Goal: Information Seeking & Learning: Learn about a topic

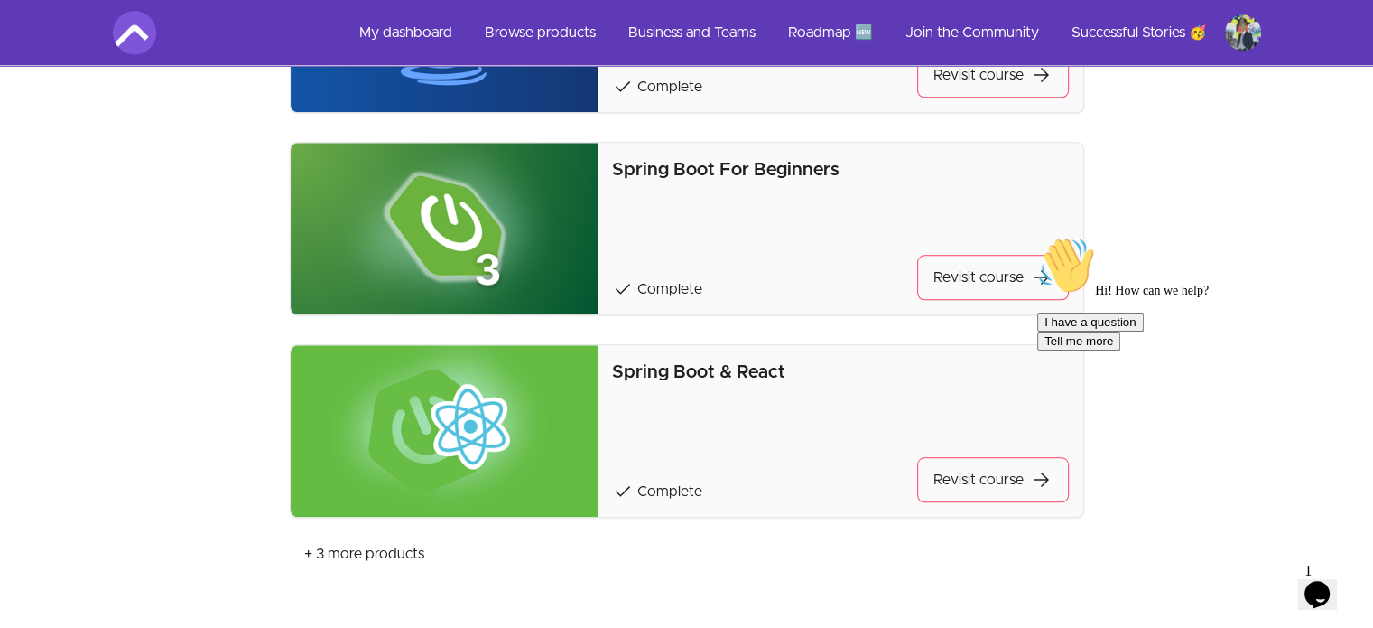
scroll to position [1699, 0]
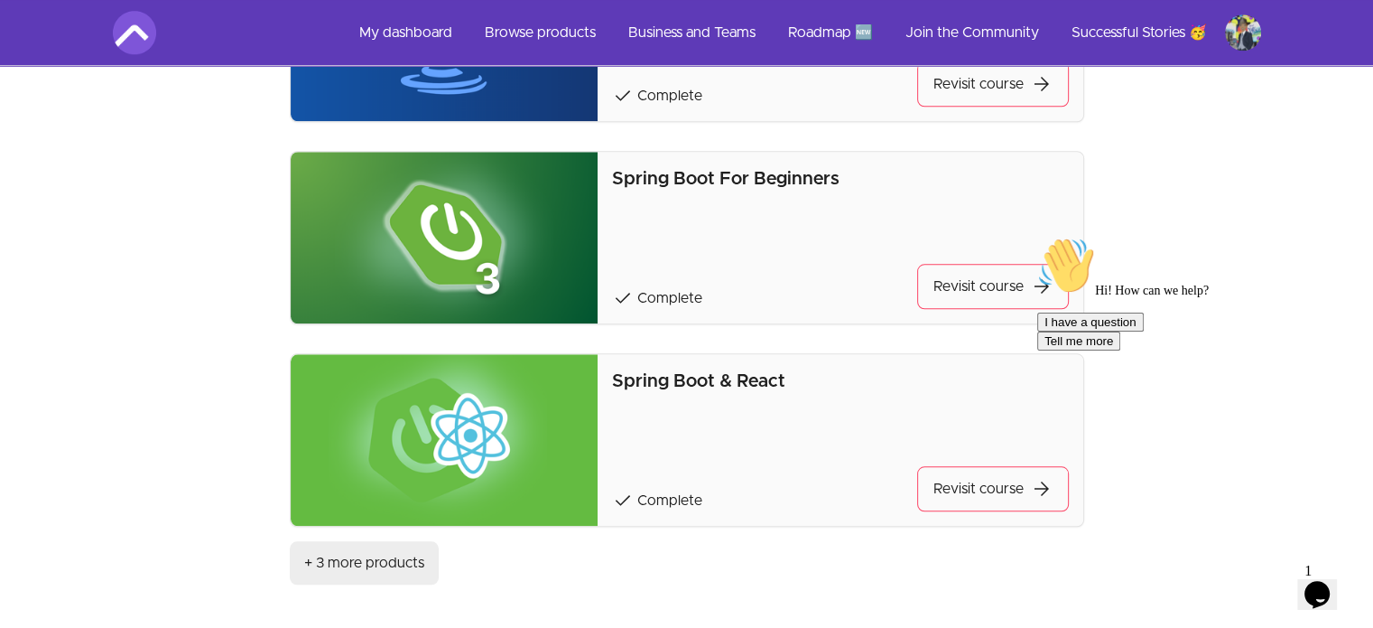
click at [397, 559] on button "+ 3 more products" at bounding box center [364, 562] width 149 height 43
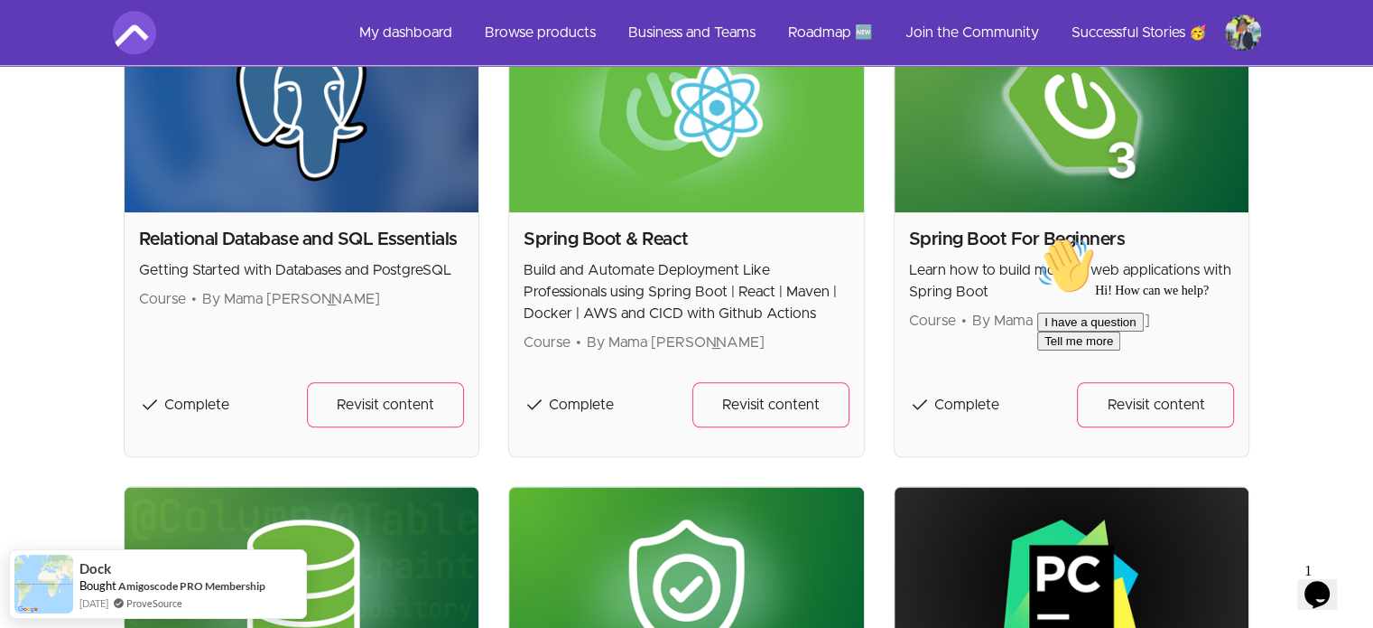
scroll to position [1847, 0]
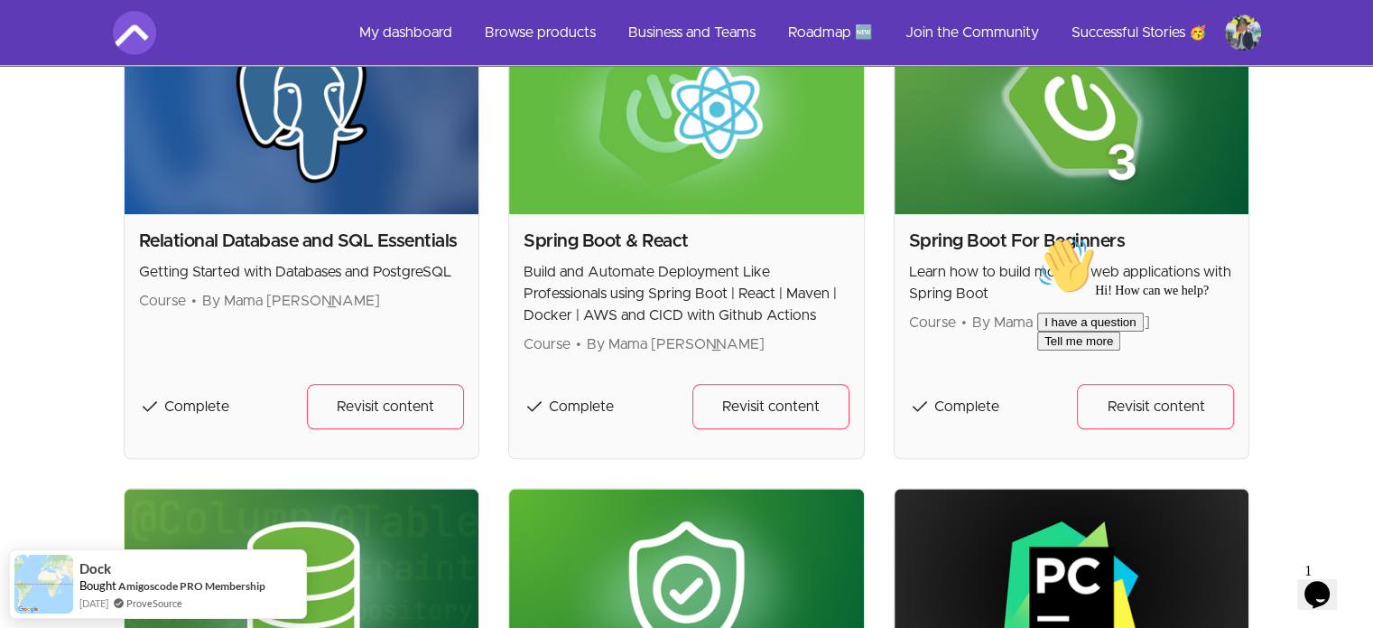
click at [1076, 237] on div "Hi! How can we help? I have a question Tell me more" at bounding box center [1199, 294] width 325 height 114
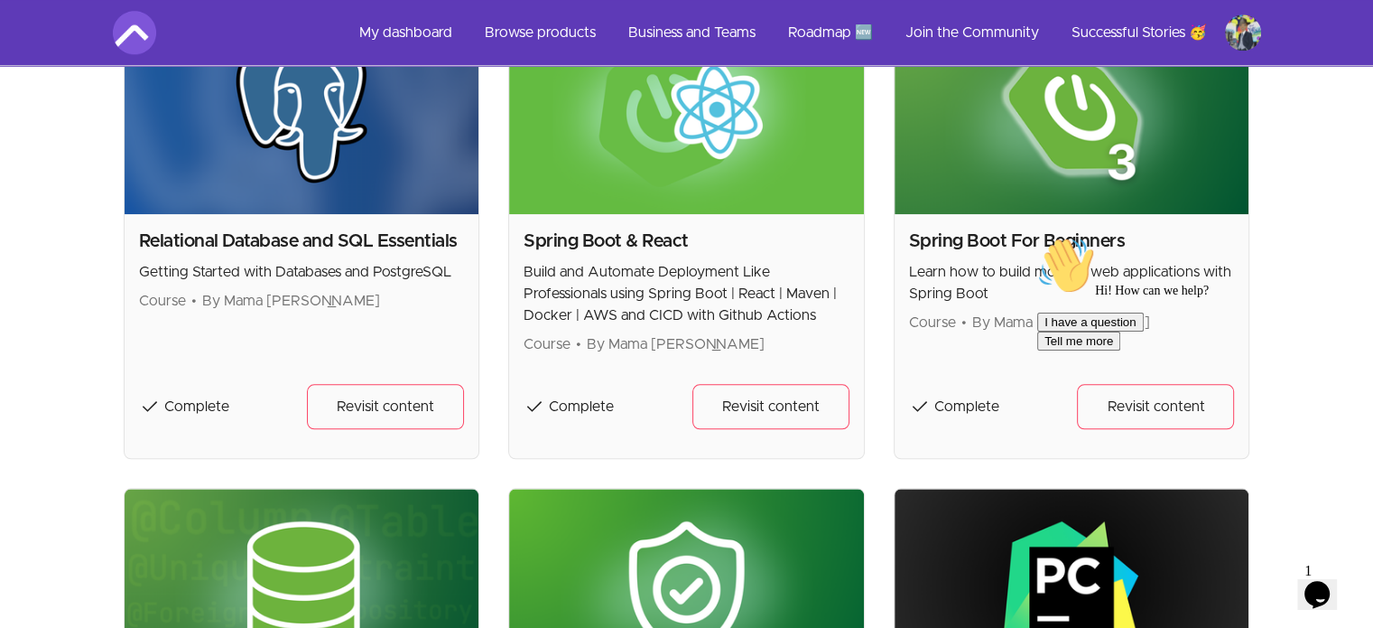
drag, startPoint x: 4, startPoint y: 7, endPoint x: 977, endPoint y: 233, distance: 999.2
click at [977, 233] on h2 "Spring Boot For Beginners" at bounding box center [1072, 240] width 326 height 25
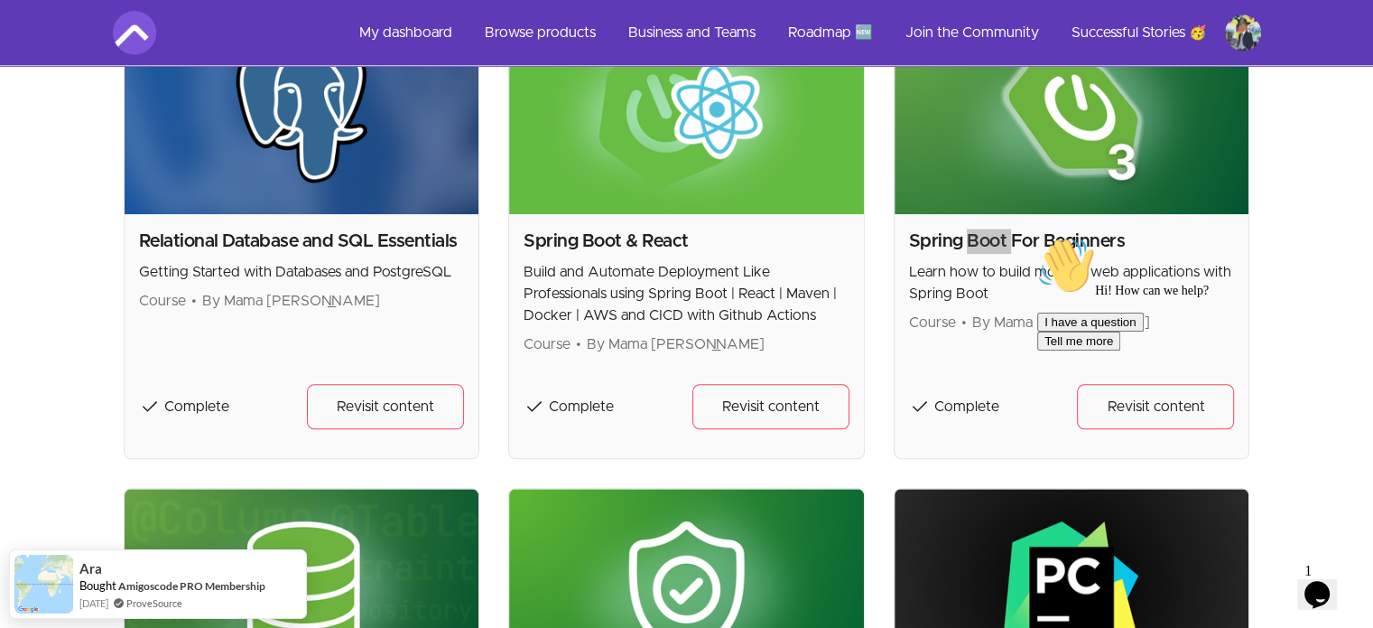
click at [1063, 245] on div "Hi! How can we help? I have a question Tell me more" at bounding box center [1199, 294] width 325 height 114
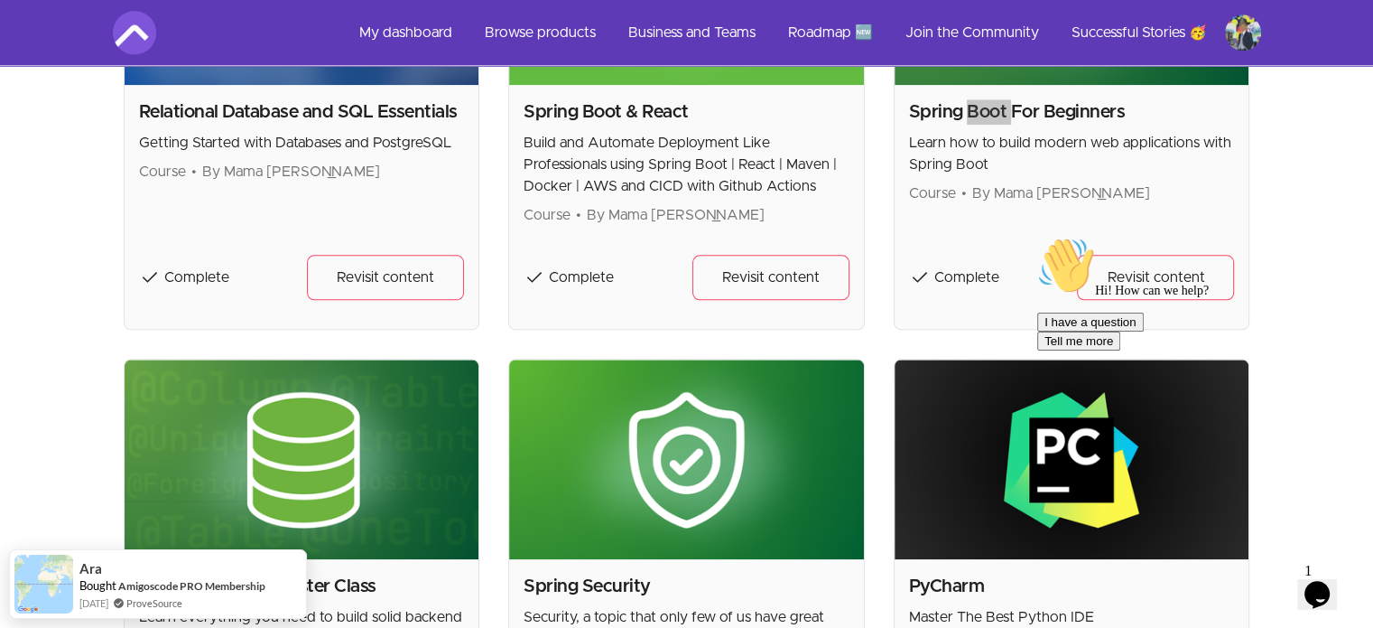
scroll to position [1977, 0]
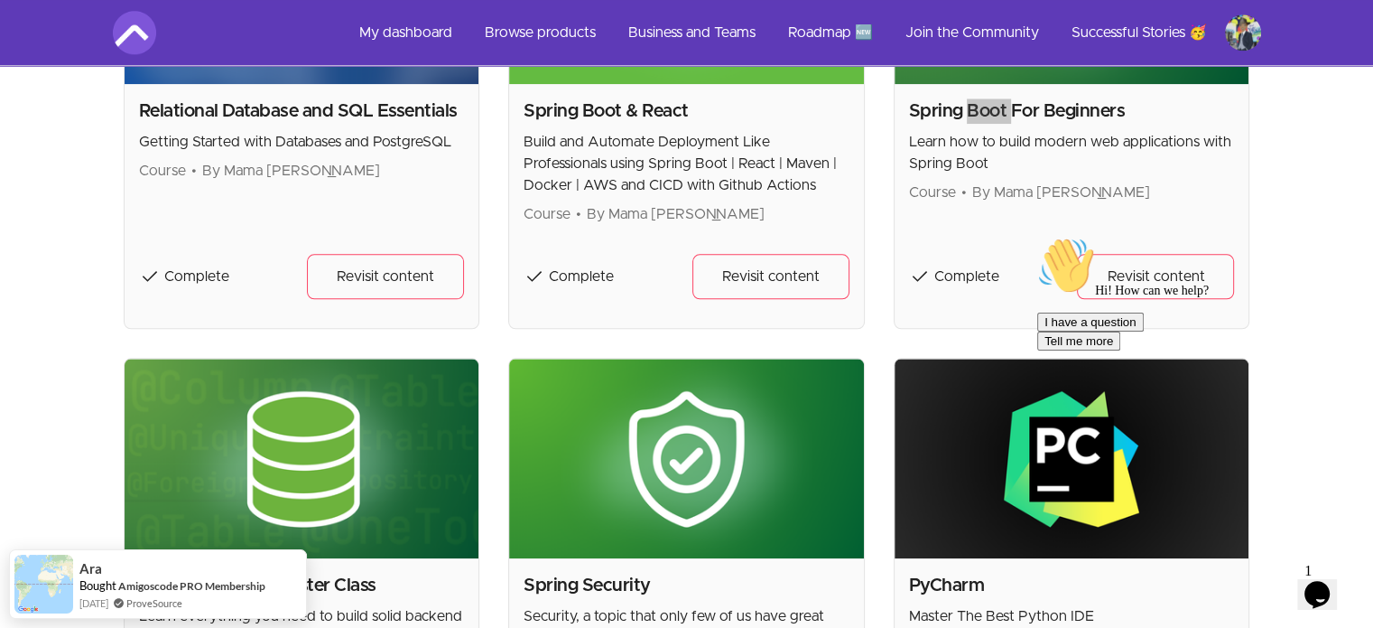
drag, startPoint x: 1149, startPoint y: 274, endPoint x: 1166, endPoint y: 274, distance: 16.3
click at [1166, 274] on div "Hi! How can we help? I have a question Tell me more" at bounding box center [1199, 294] width 325 height 114
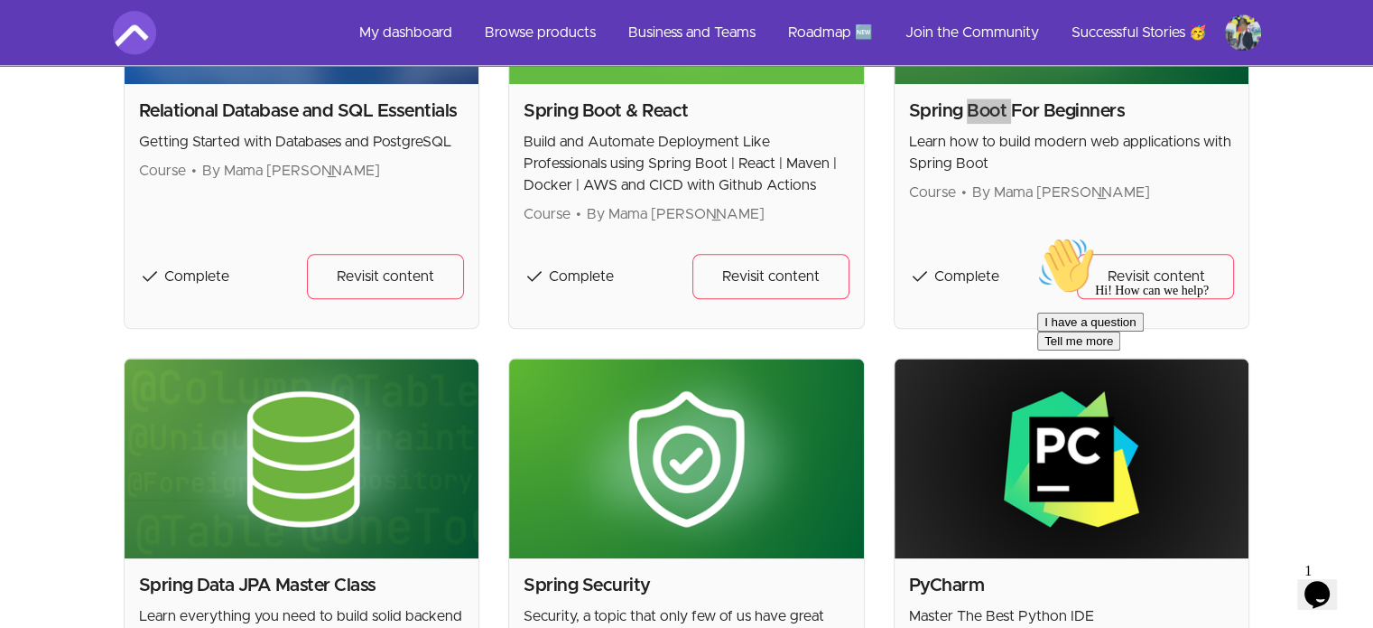
click at [1166, 274] on div "Hi! How can we help? I have a question Tell me more" at bounding box center [1199, 294] width 325 height 114
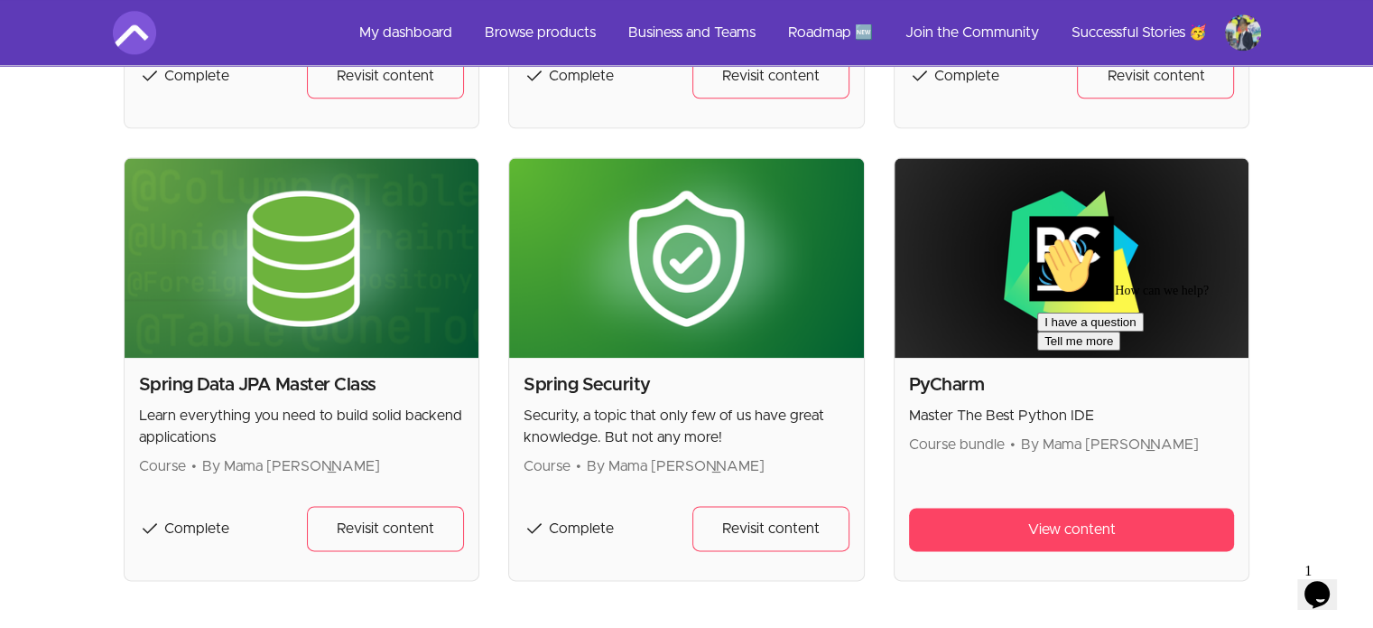
scroll to position [2179, 0]
click at [1037, 237] on icon "Chat attention grabber" at bounding box center [1037, 237] width 0 height 0
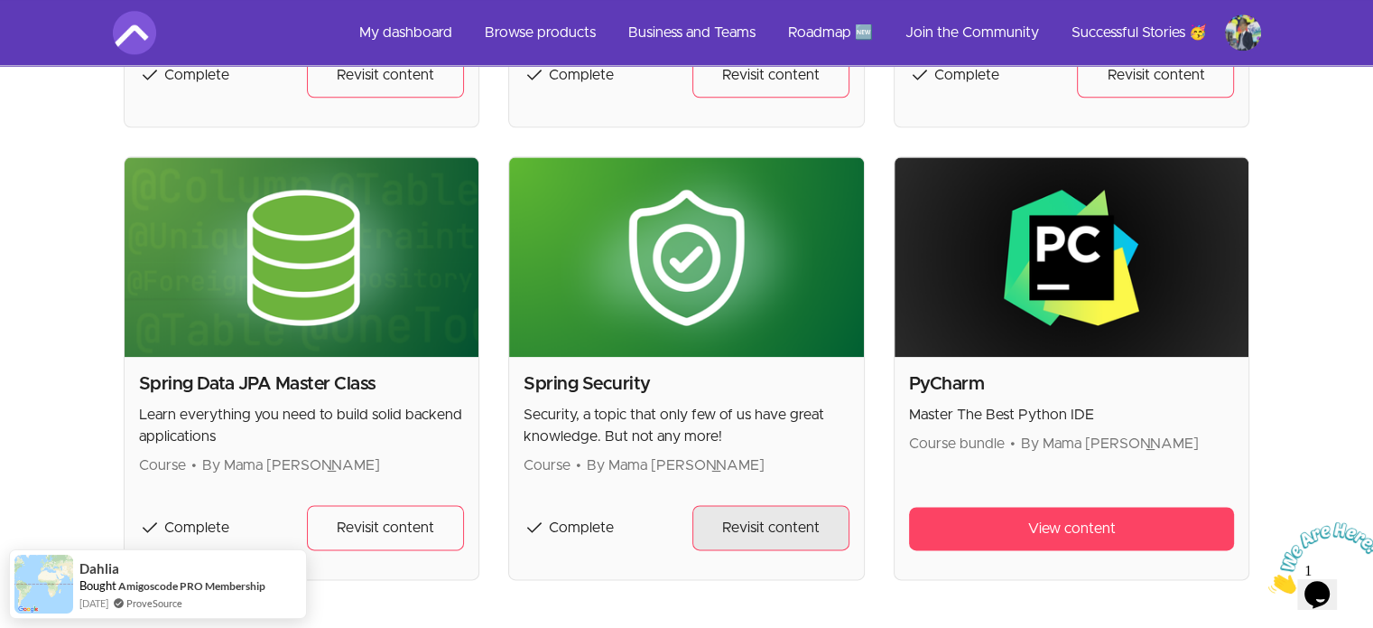
click at [785, 528] on span "Revisit content" at bounding box center [771, 527] width 98 height 22
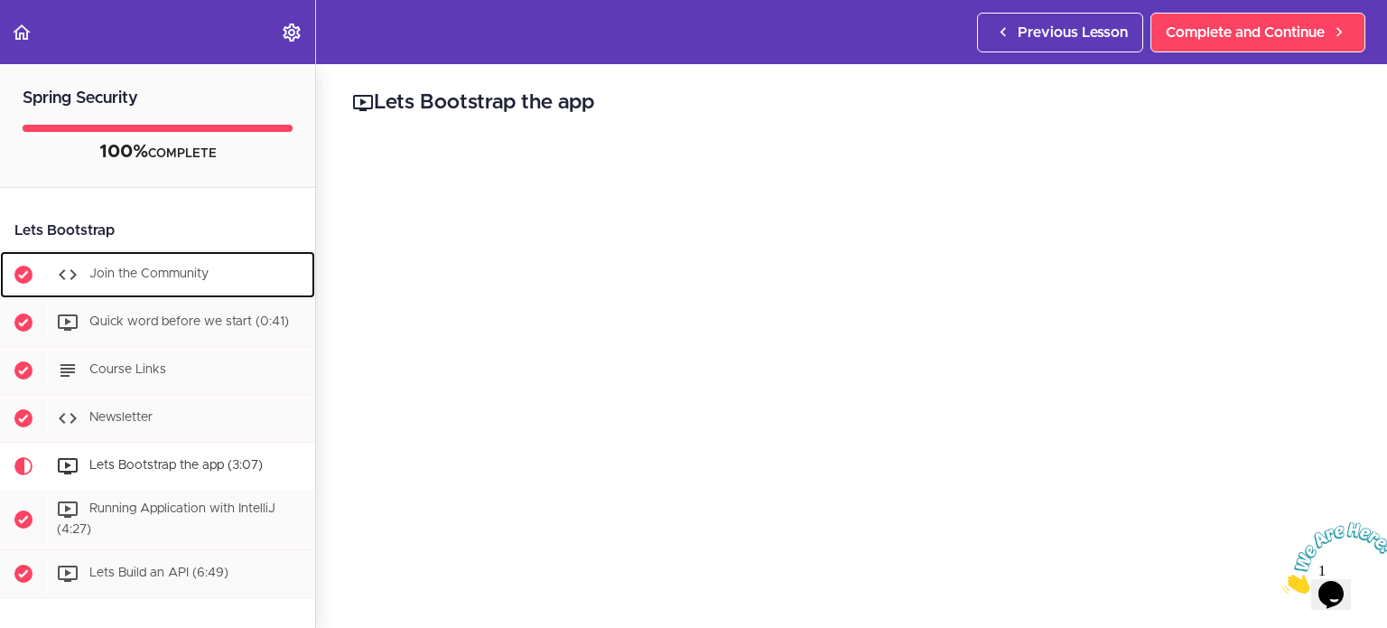
click at [188, 280] on span "Join the Community" at bounding box center [148, 273] width 119 height 13
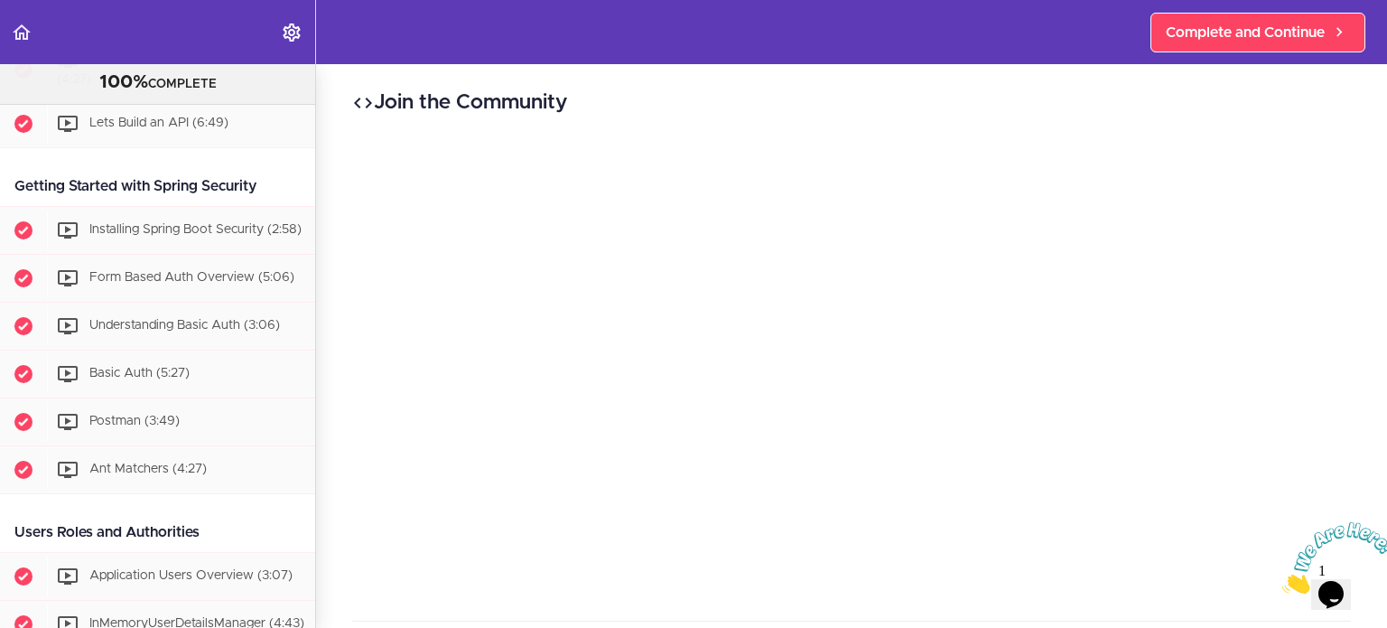
scroll to position [428, 0]
click at [856, 375] on div "Join Private Facebook https://www.facebook.com/groups/amigoscode" at bounding box center [851, 447] width 999 height 604
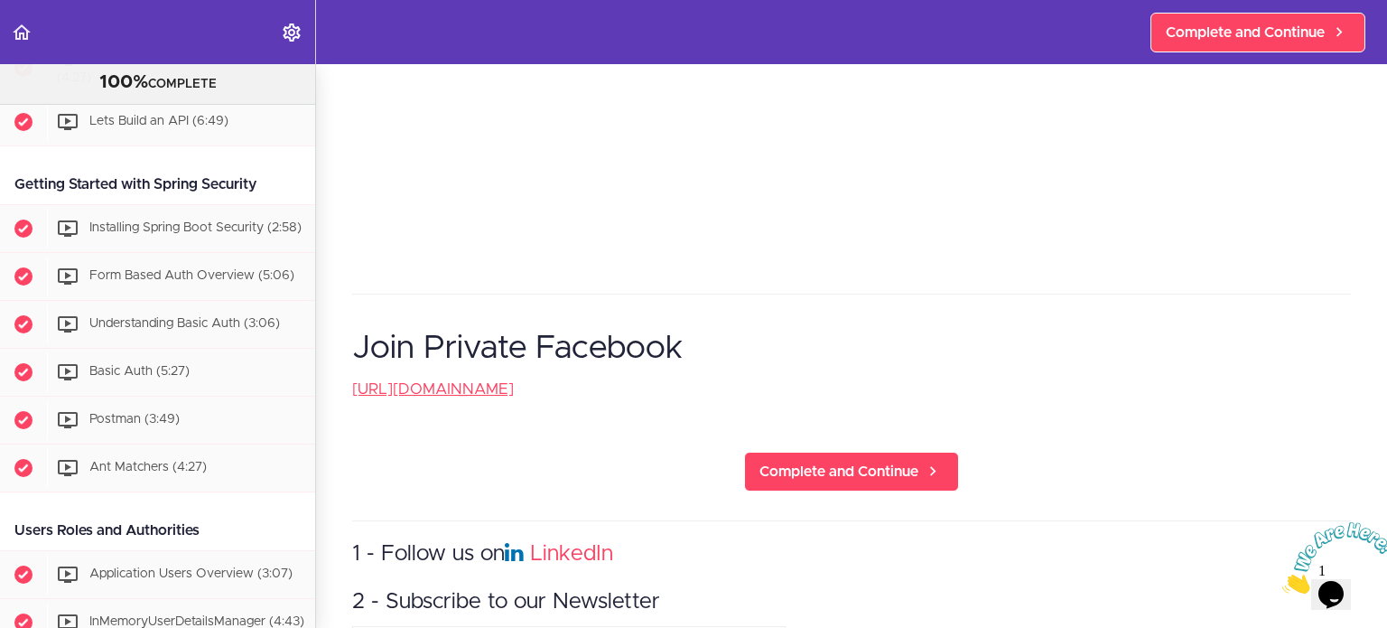
scroll to position [329, 0]
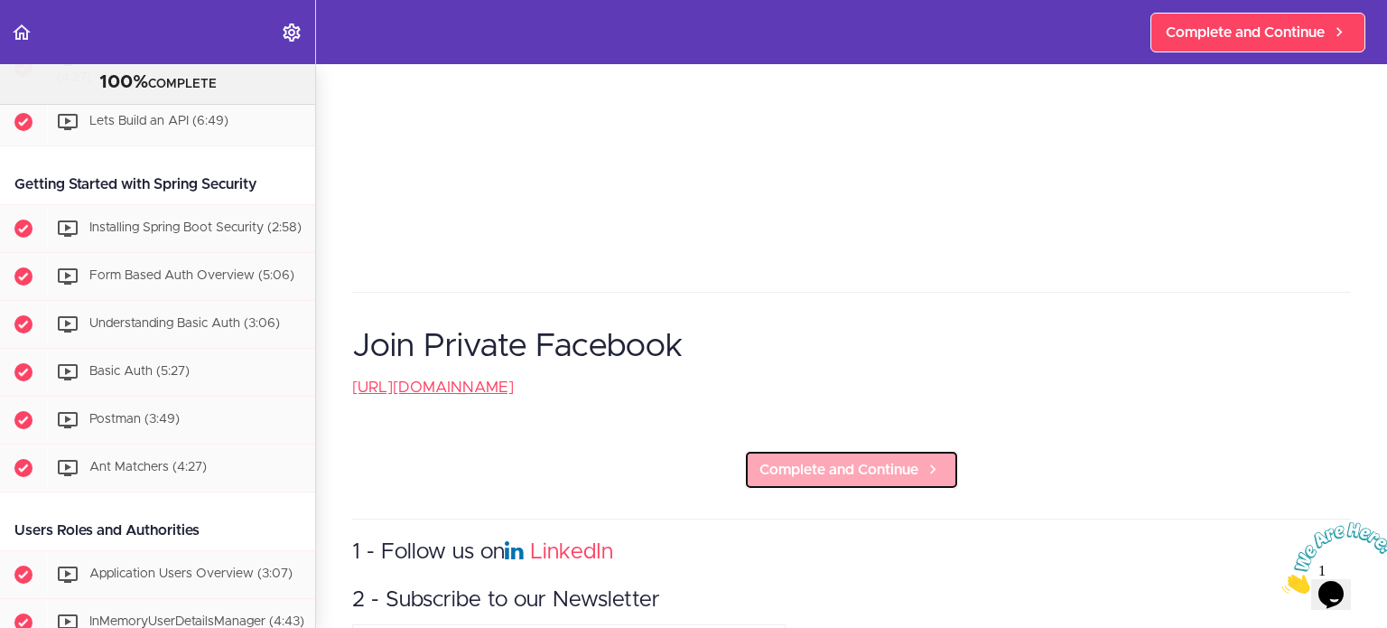
click at [846, 465] on span "Complete and Continue" at bounding box center [838, 470] width 159 height 22
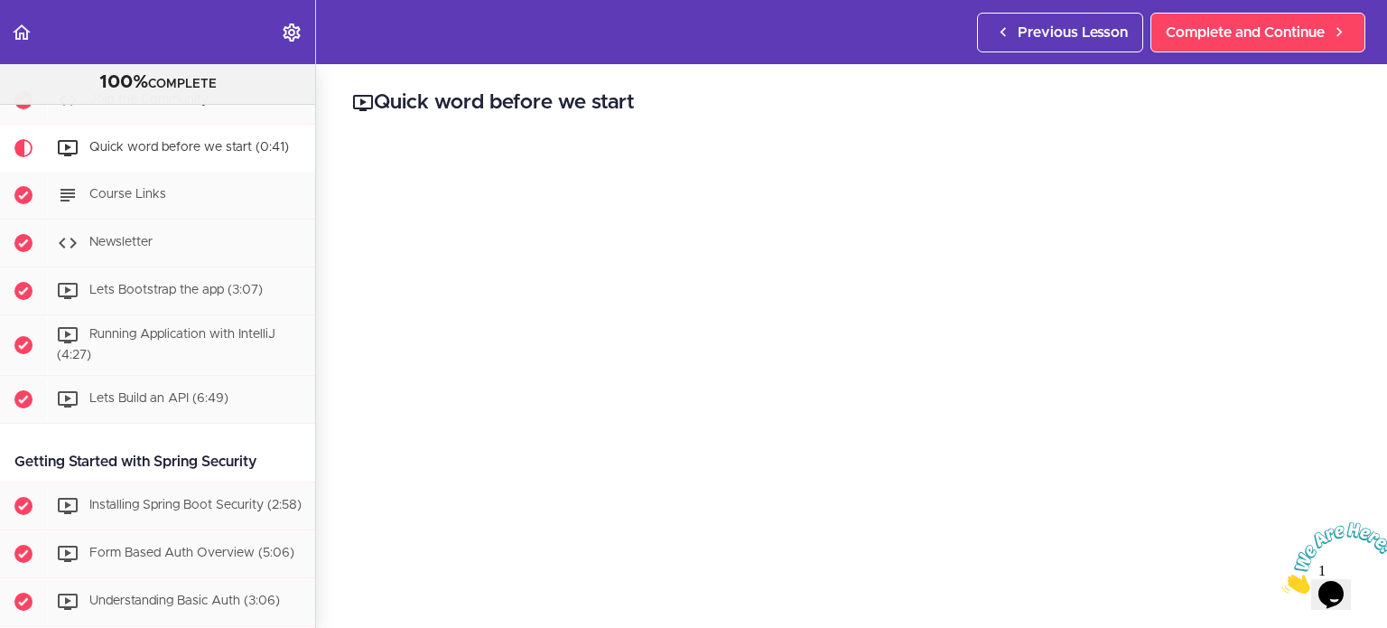
scroll to position [144, 0]
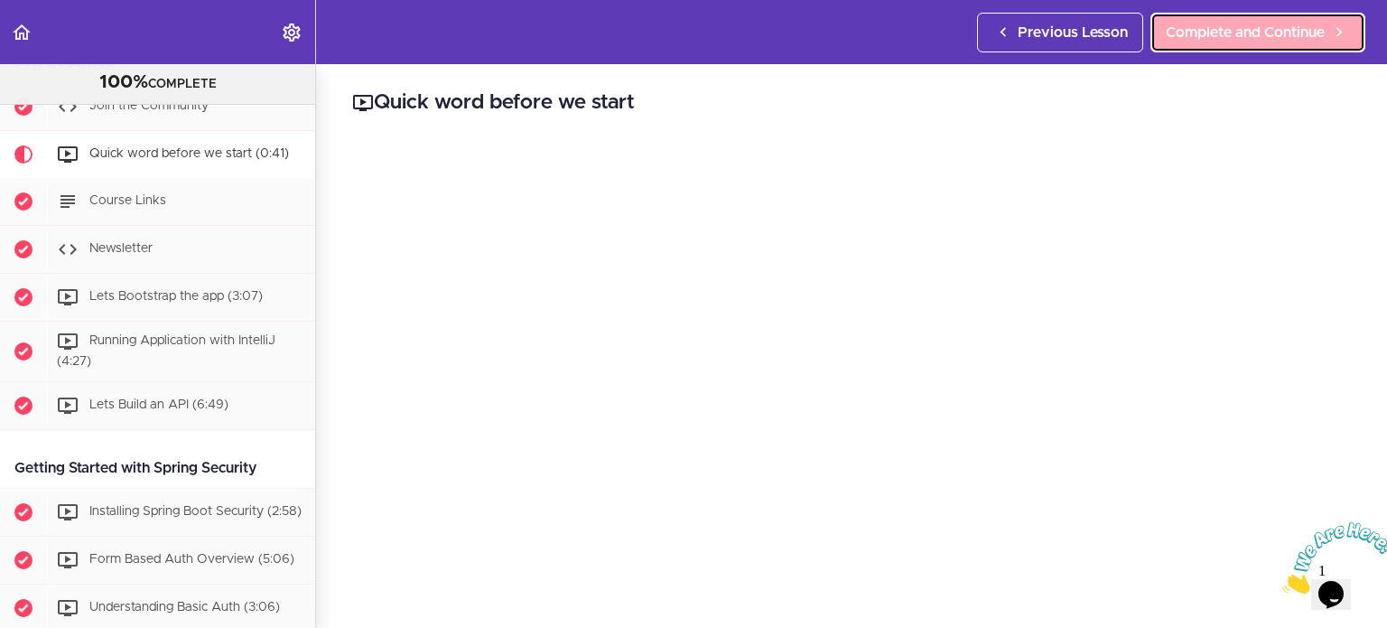
click at [1210, 16] on link "Complete and Continue" at bounding box center [1257, 33] width 215 height 40
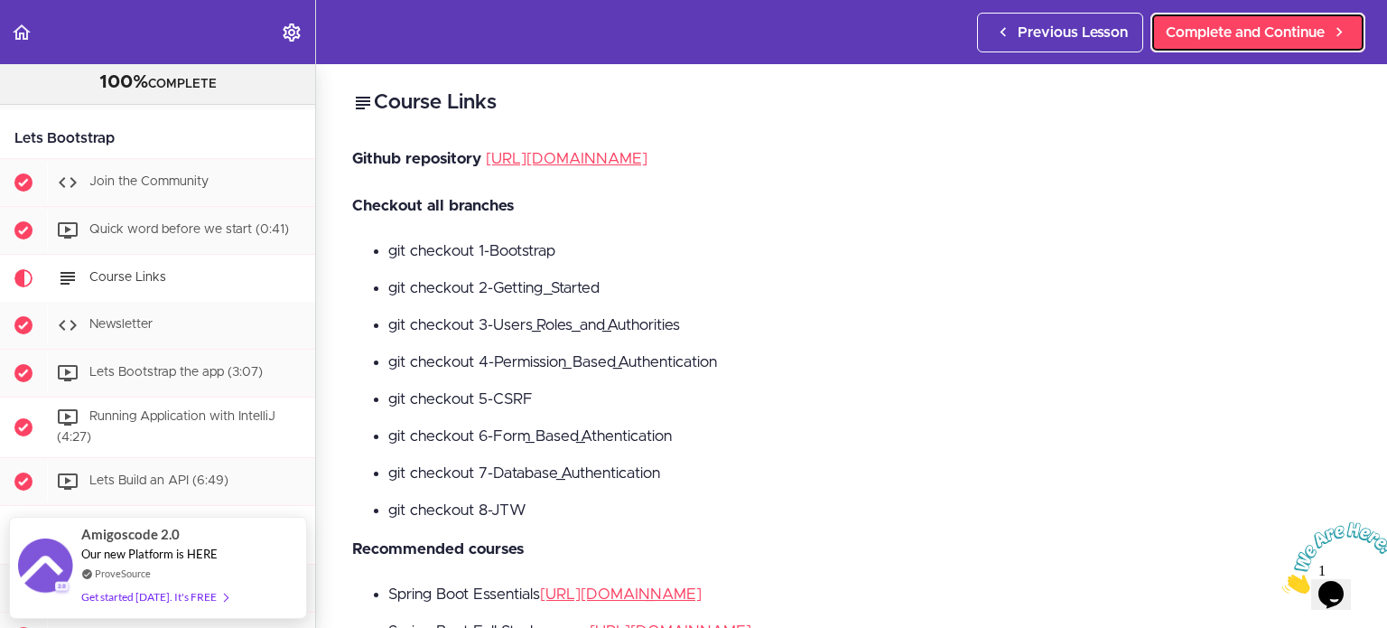
scroll to position [69, 0]
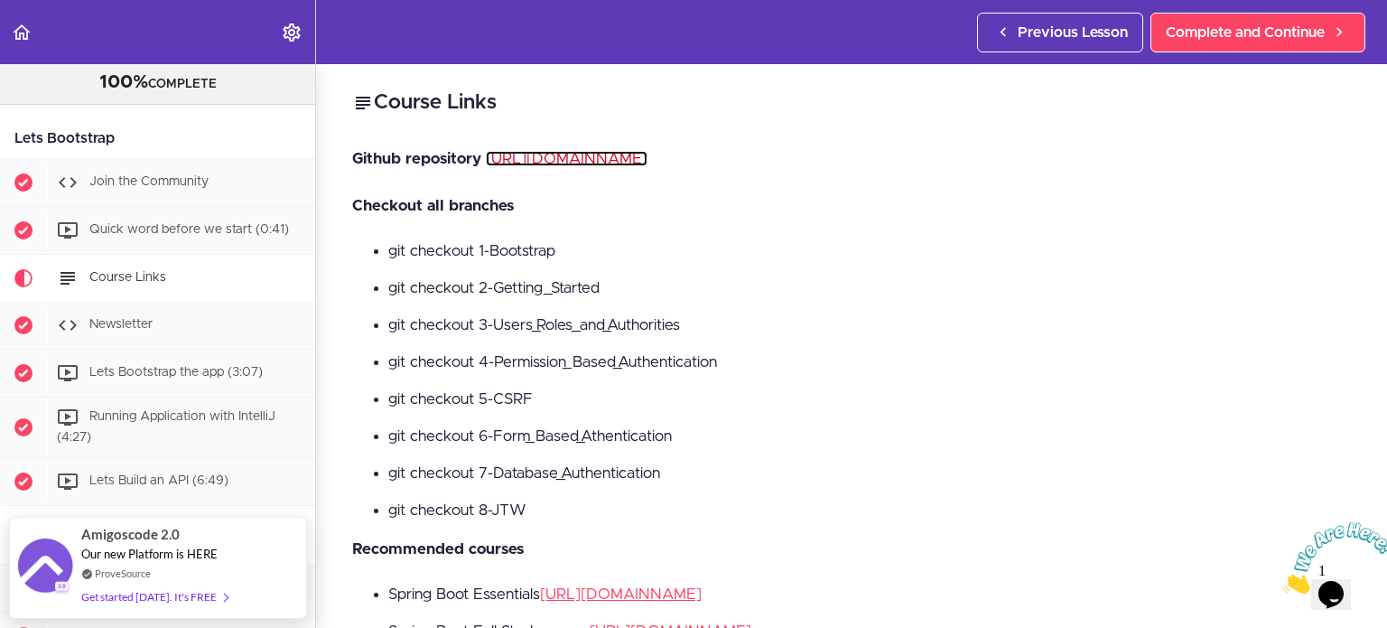
click at [647, 158] on link "https://github.com/amigoscode/spring-boot-security-course" at bounding box center [567, 158] width 162 height 15
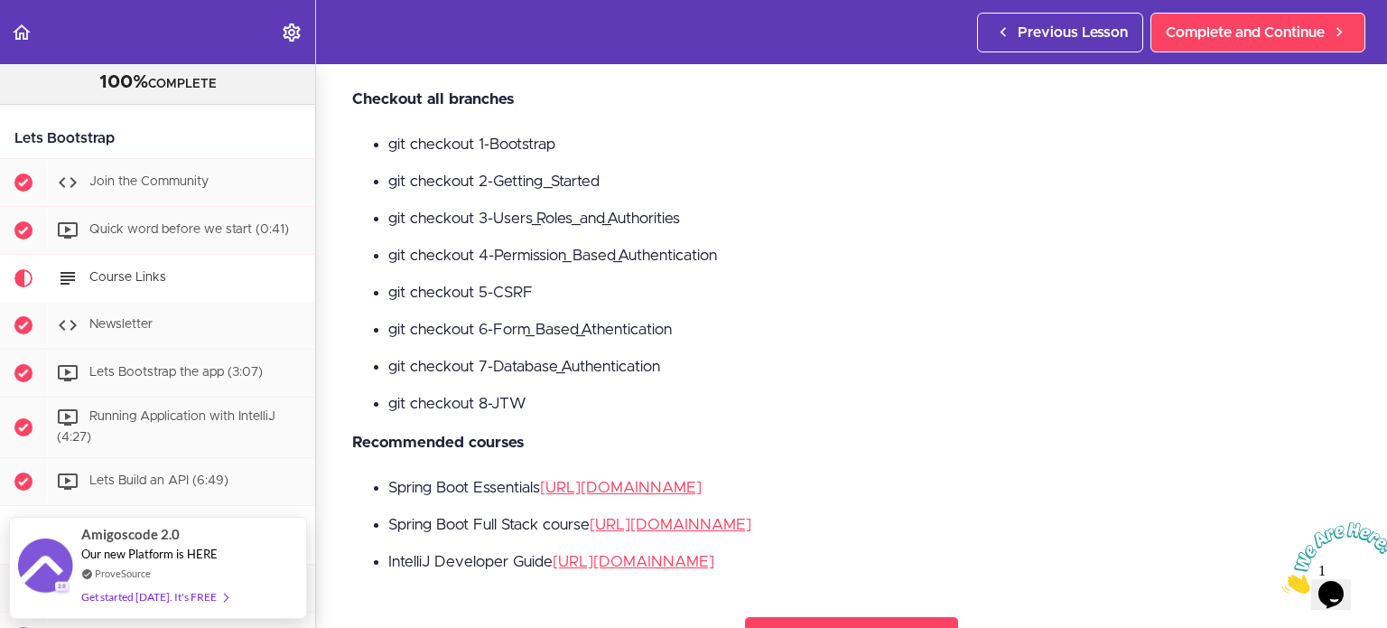
scroll to position [111, 0]
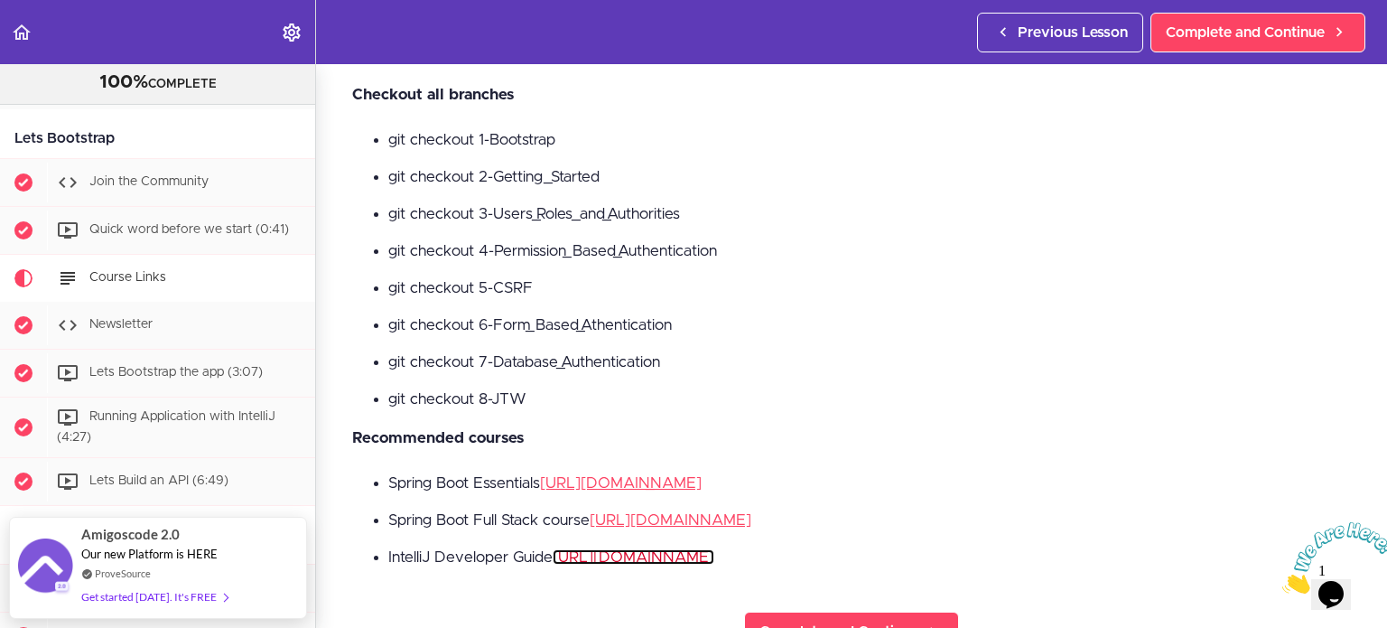
click at [714, 559] on link "https://amigoscode.com/courses/intellij-idea" at bounding box center [634, 556] width 162 height 15
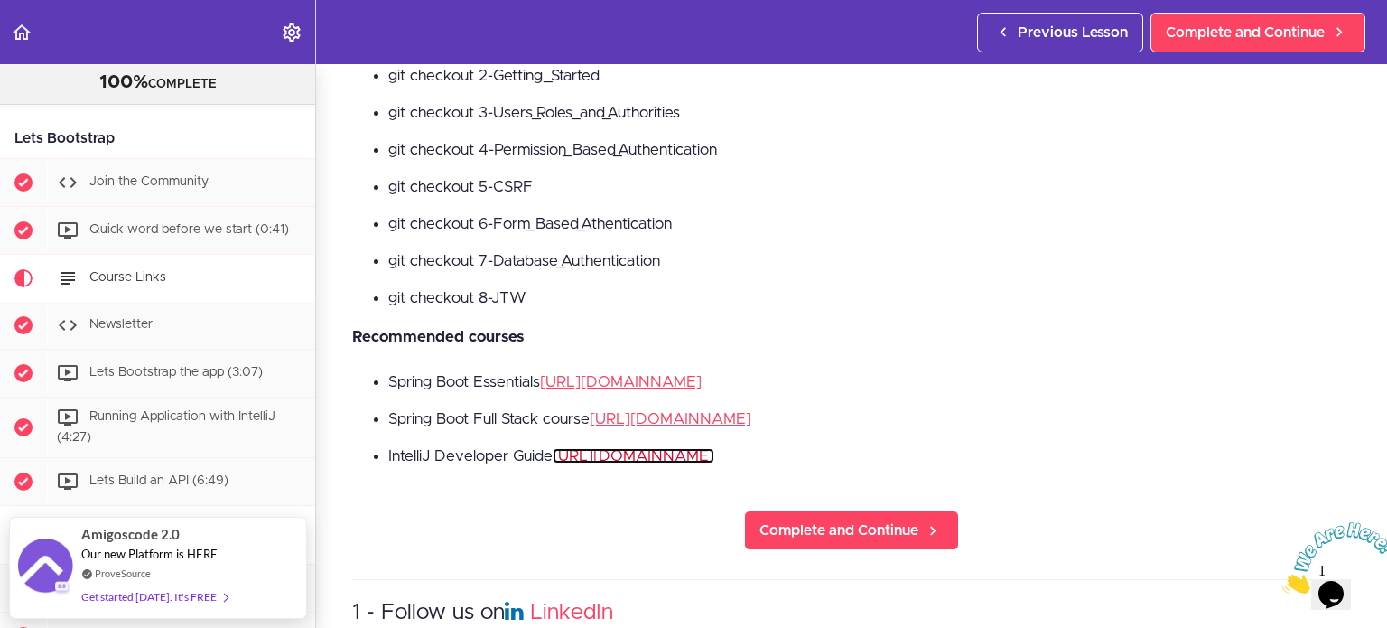
scroll to position [213, 0]
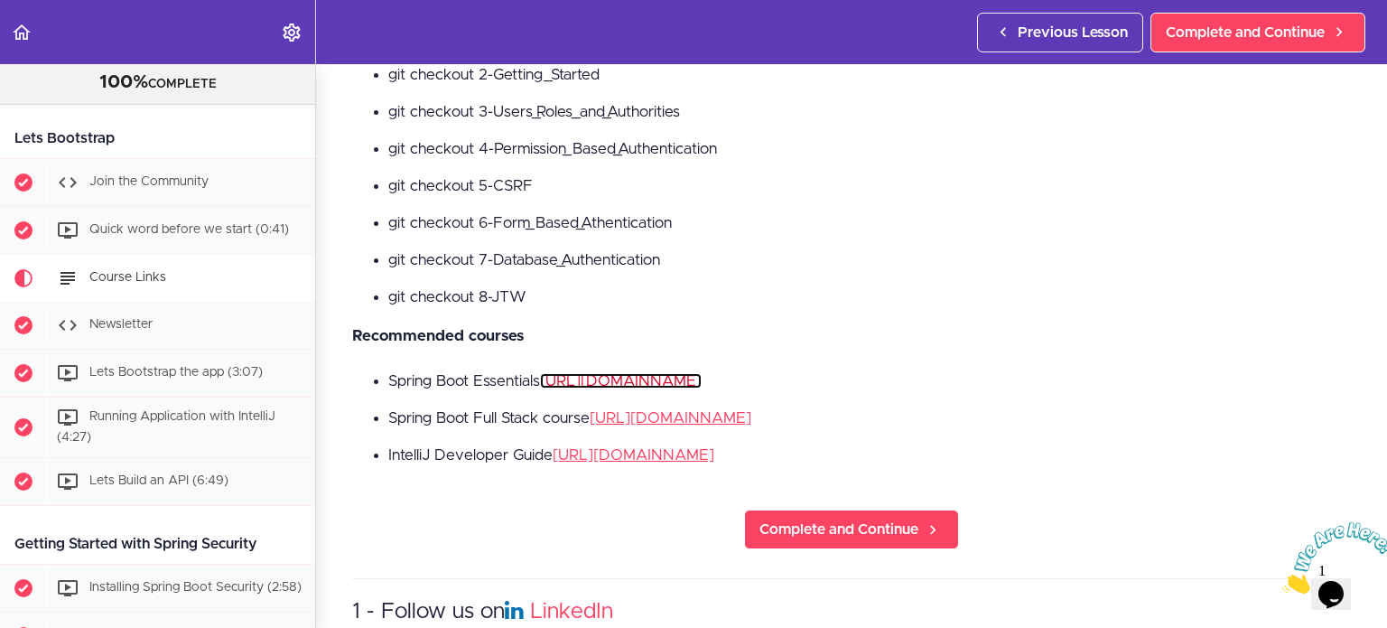
click at [702, 382] on link "https://amigoscode.com/courses/spring-boot-essentials" at bounding box center [621, 380] width 162 height 15
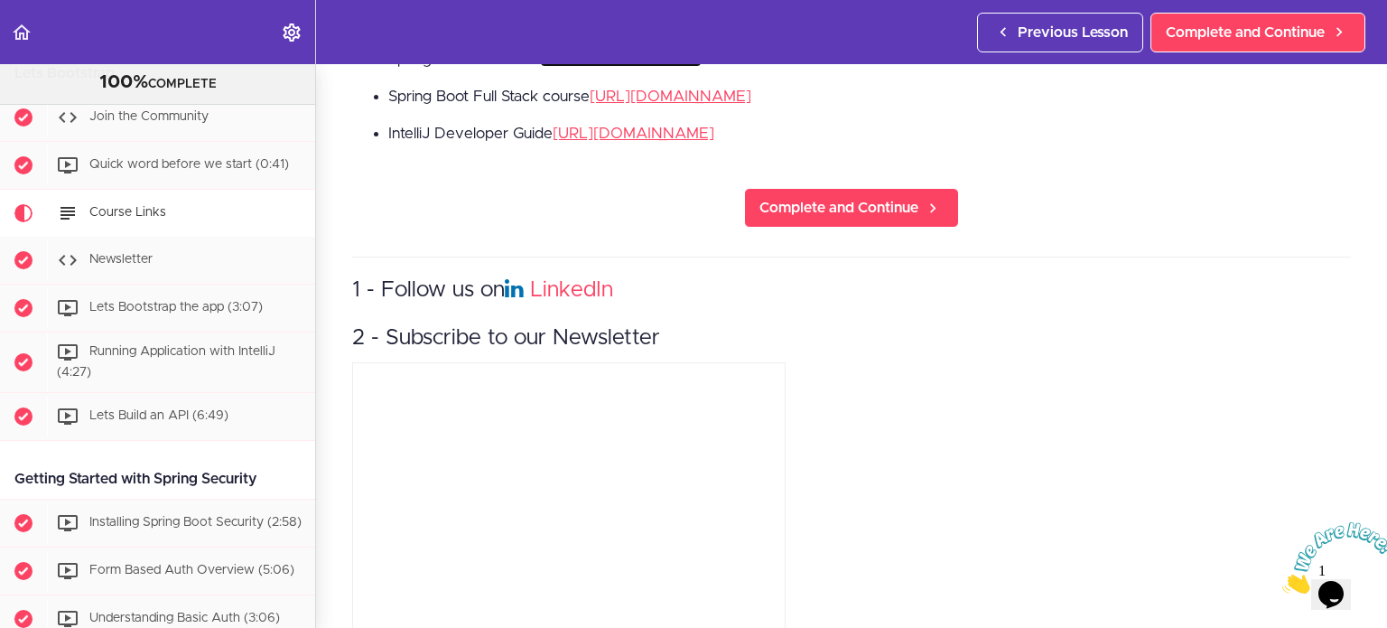
scroll to position [595, 0]
